Goal: Information Seeking & Learning: Learn about a topic

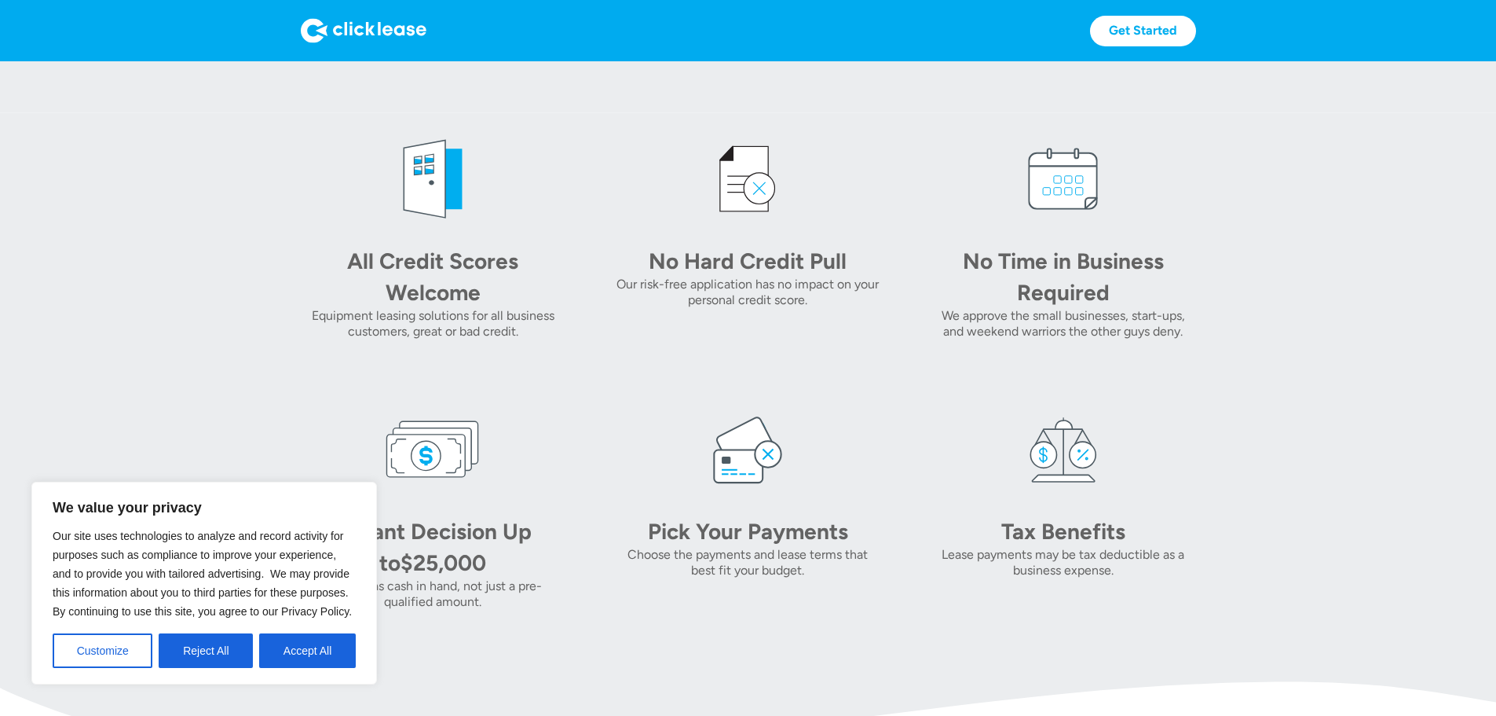
scroll to position [628, 0]
click at [210, 646] on button "Reject All" at bounding box center [206, 650] width 94 height 35
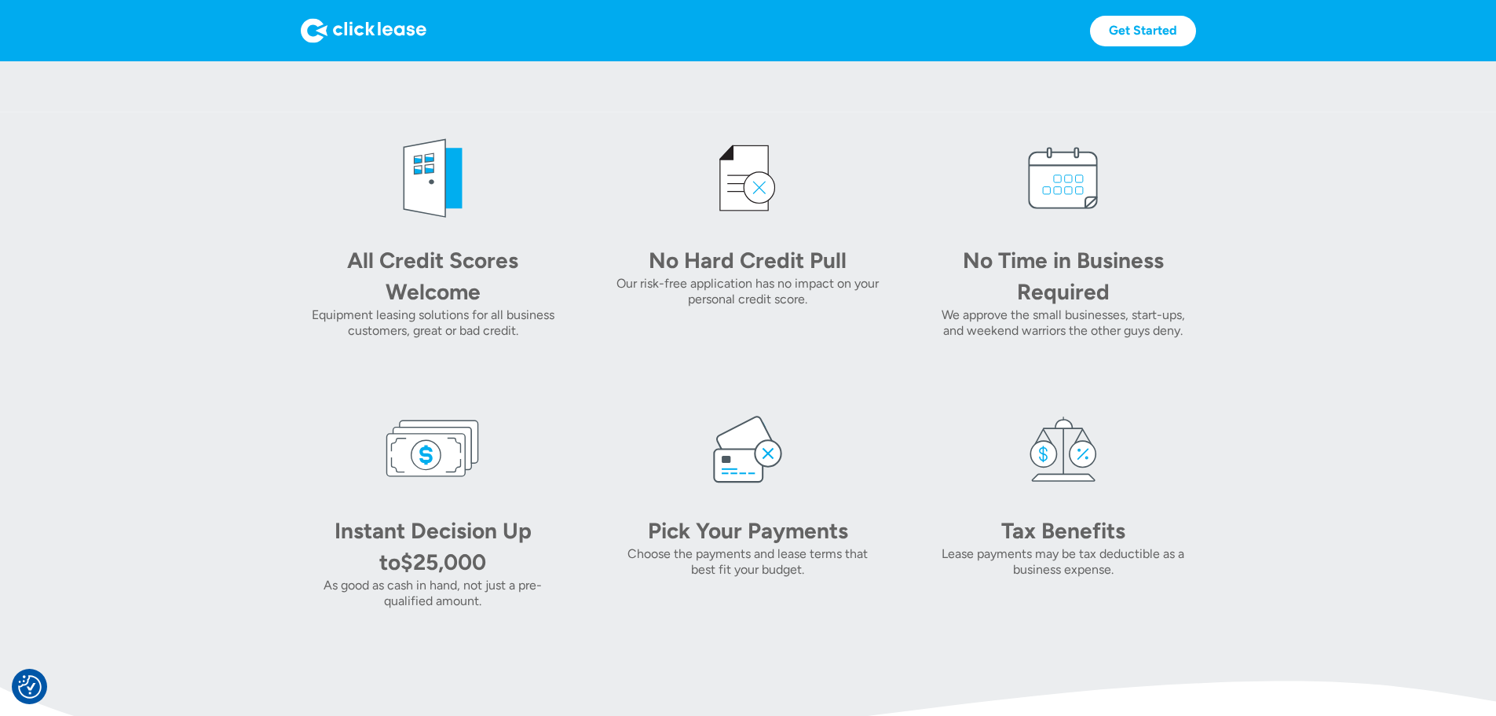
scroll to position [0, 0]
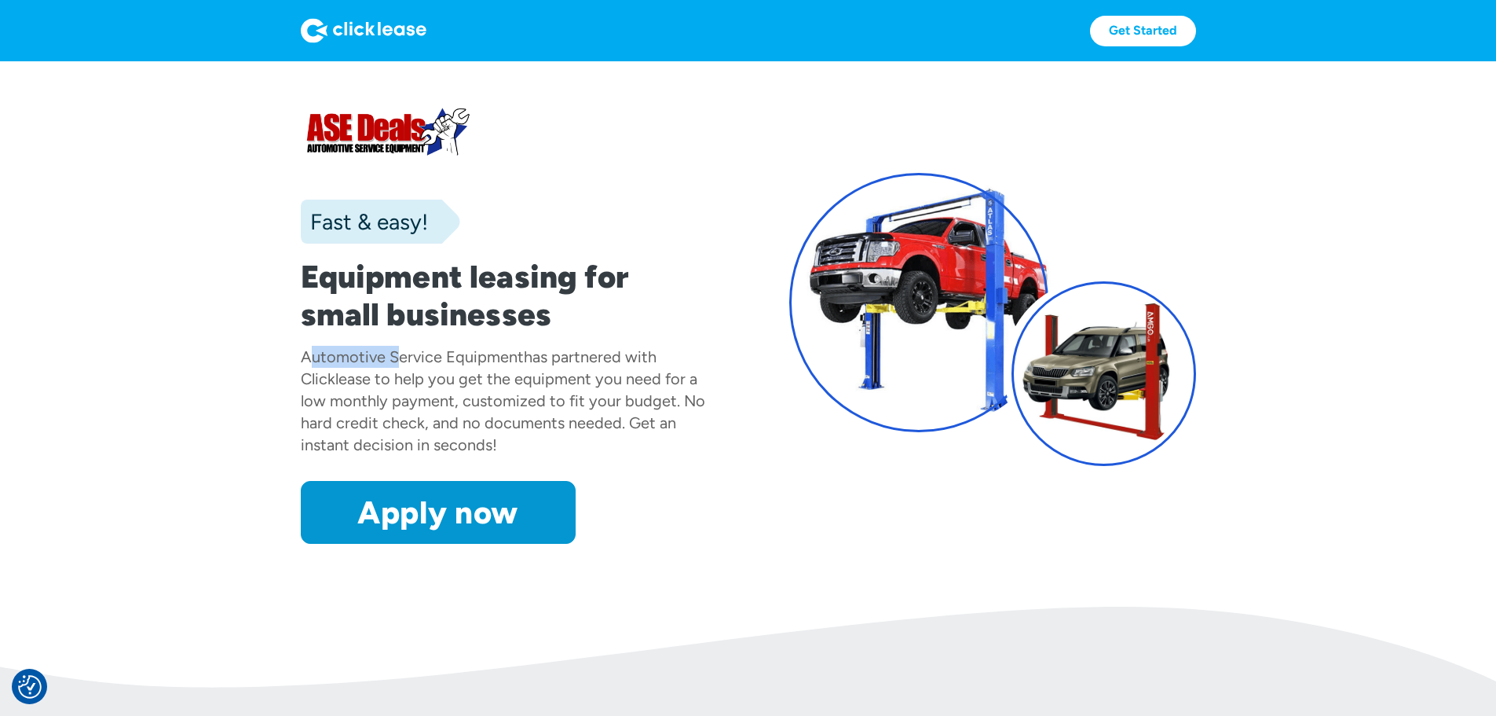
drag, startPoint x: 198, startPoint y: 386, endPoint x: 331, endPoint y: 394, distance: 133.0
click at [331, 366] on div "Automotive Service Equipment" at bounding box center [412, 356] width 223 height 19
click at [301, 366] on div "Automotive Service Equipment" at bounding box center [412, 356] width 223 height 19
drag, startPoint x: 192, startPoint y: 389, endPoint x: 503, endPoint y: 386, distance: 310.3
click at [503, 386] on div "Automotive Service Equipment has partnered with Clicklease to help you get the …" at bounding box center [504, 401] width 407 height 110
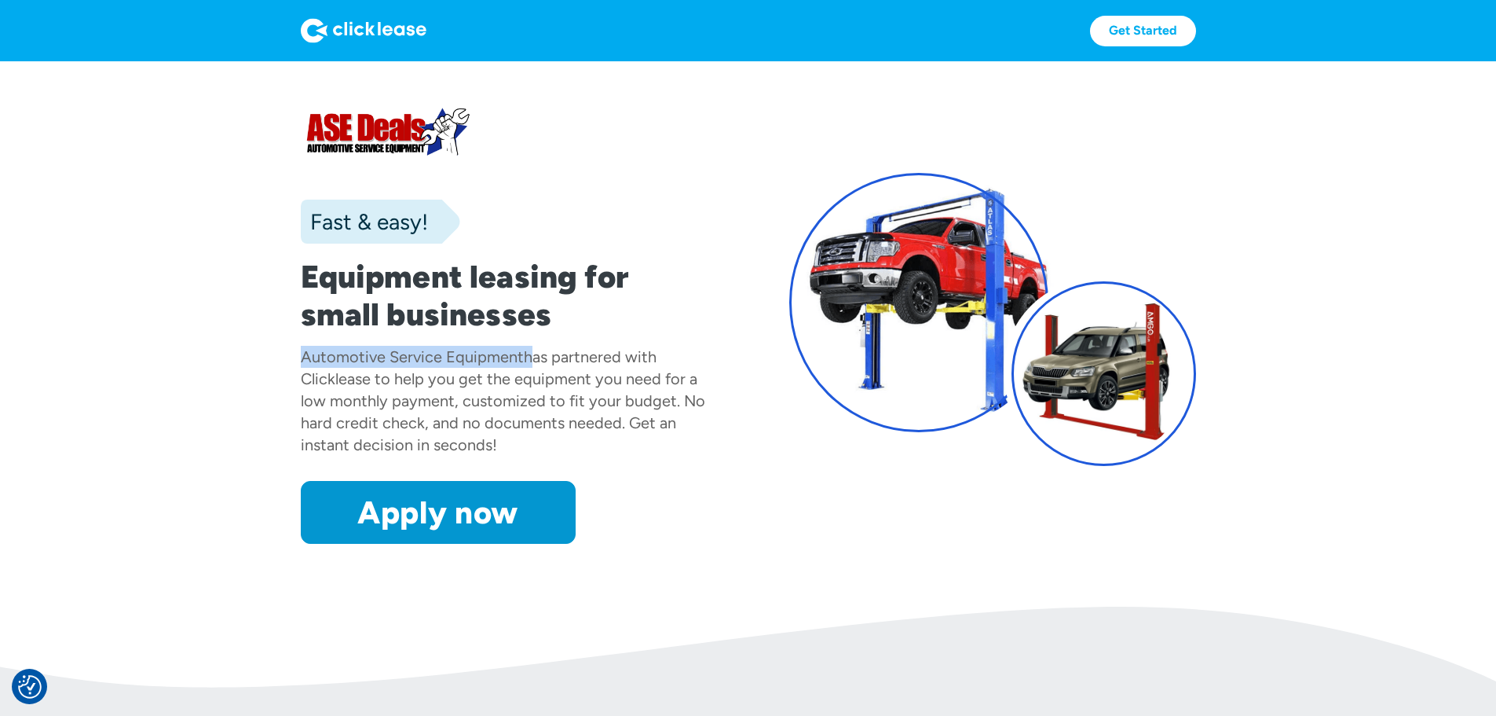
copy div "Automotive Service Equipment"
